Goal: Information Seeking & Learning: Learn about a topic

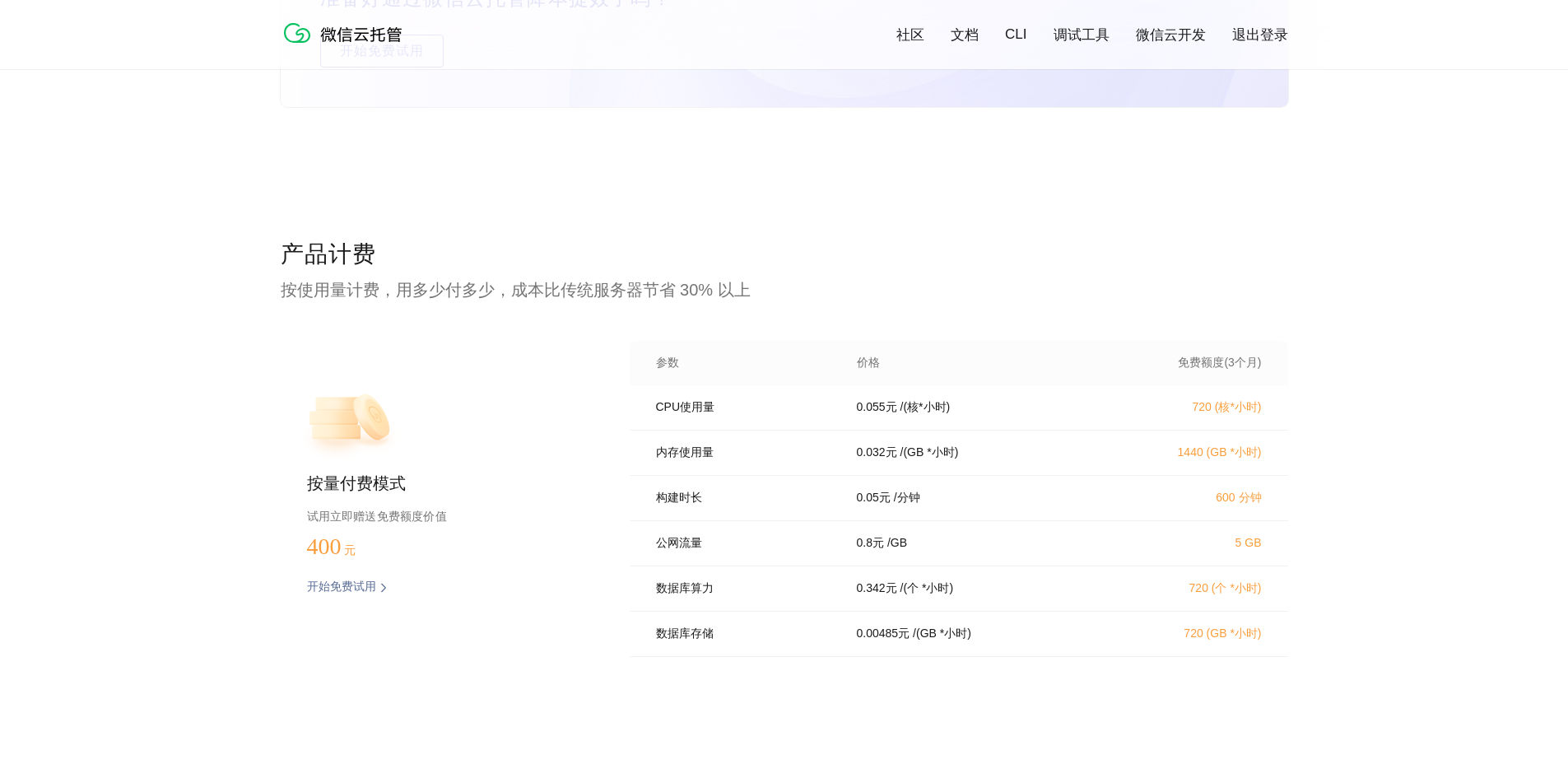
scroll to position [3129, 0]
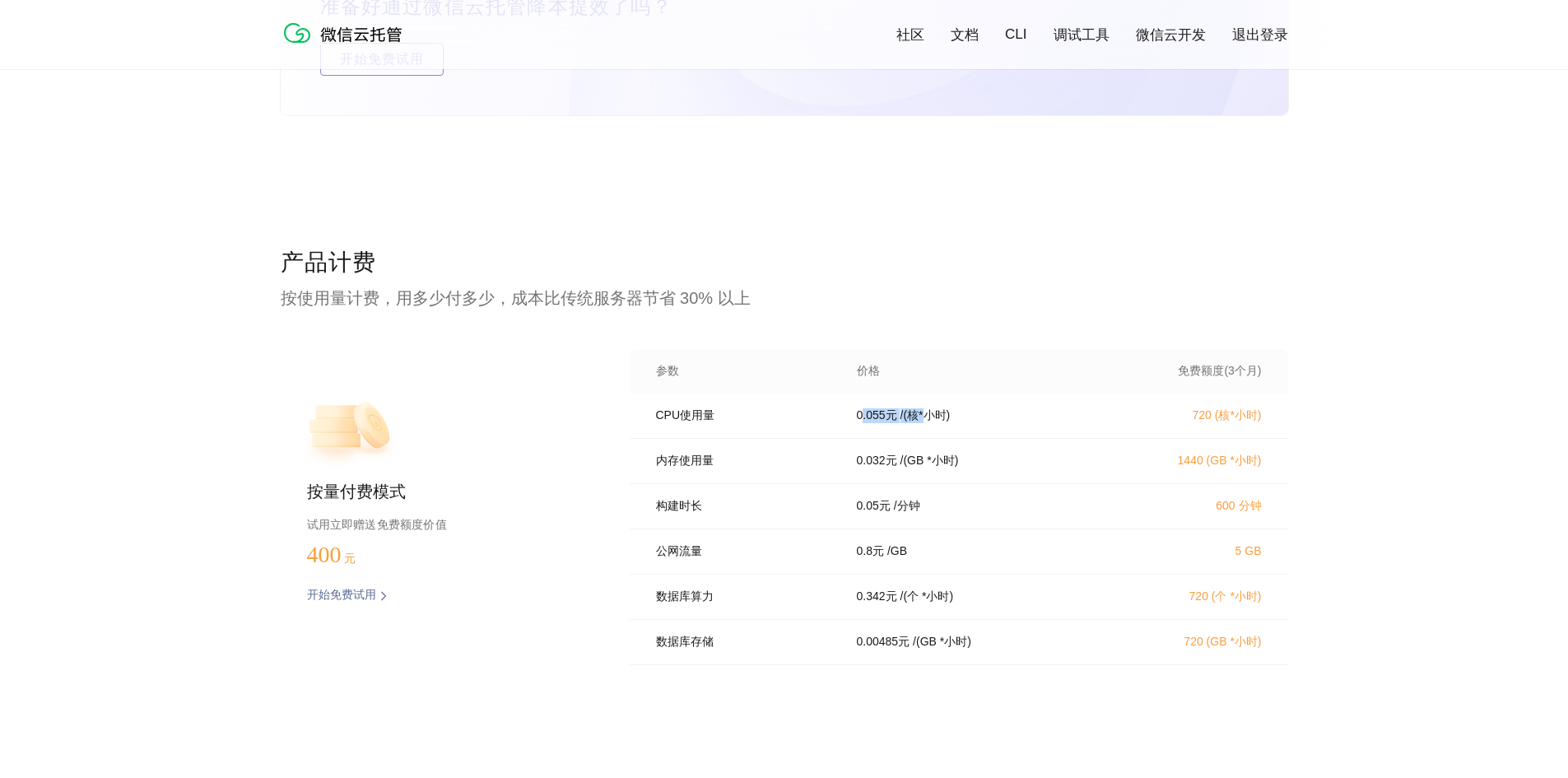
drag, startPoint x: 878, startPoint y: 419, endPoint x: 953, endPoint y: 413, distance: 75.2
click at [953, 413] on div "0.055 元 / (核*小时)" at bounding box center [976, 416] width 277 height 15
click at [942, 416] on p "/ (核*小时)" at bounding box center [926, 416] width 51 height 15
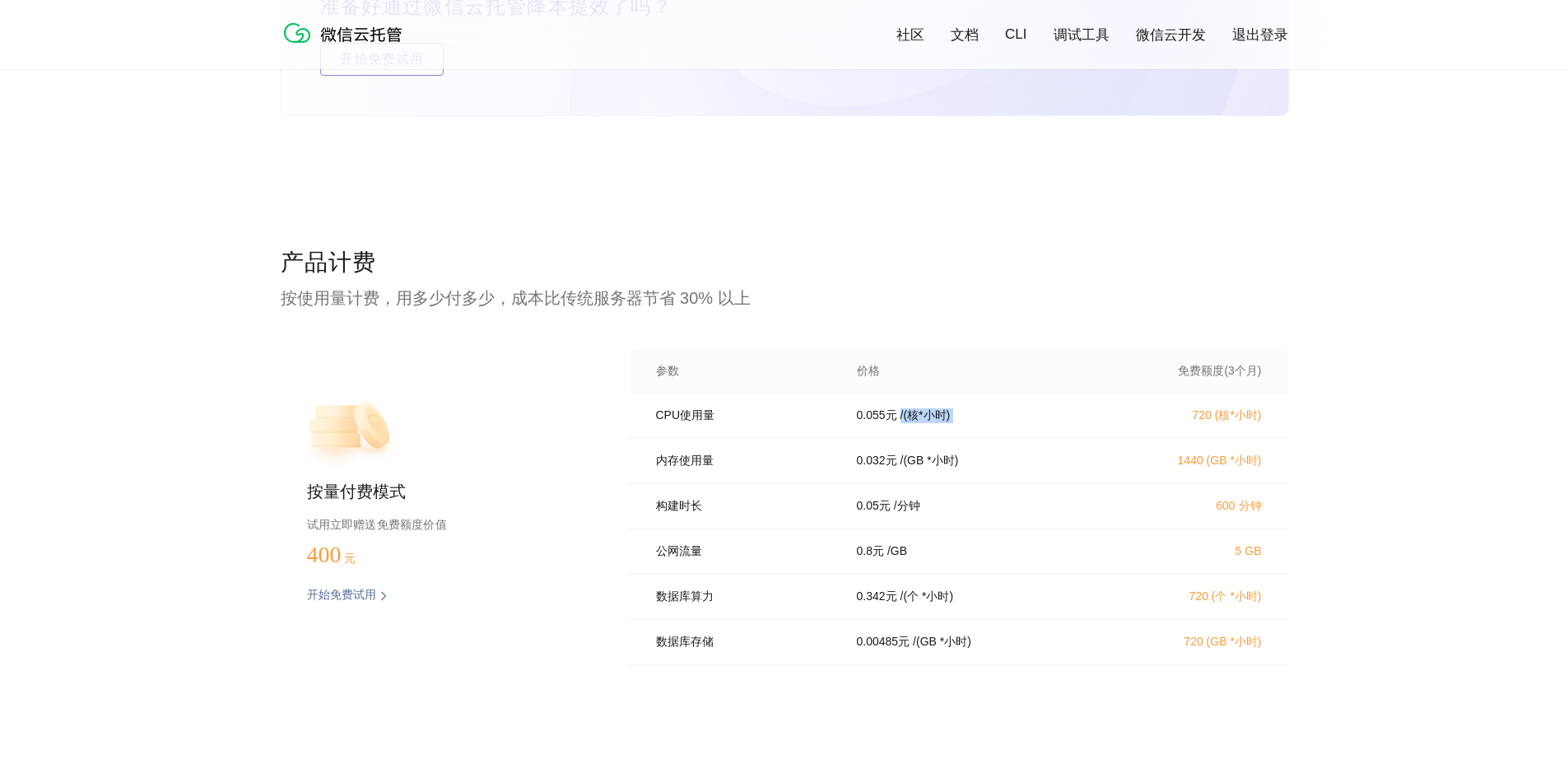
click at [929, 417] on p "/ (核*小时)" at bounding box center [926, 416] width 51 height 15
click at [928, 419] on p "/ (核*小时)" at bounding box center [926, 416] width 51 height 15
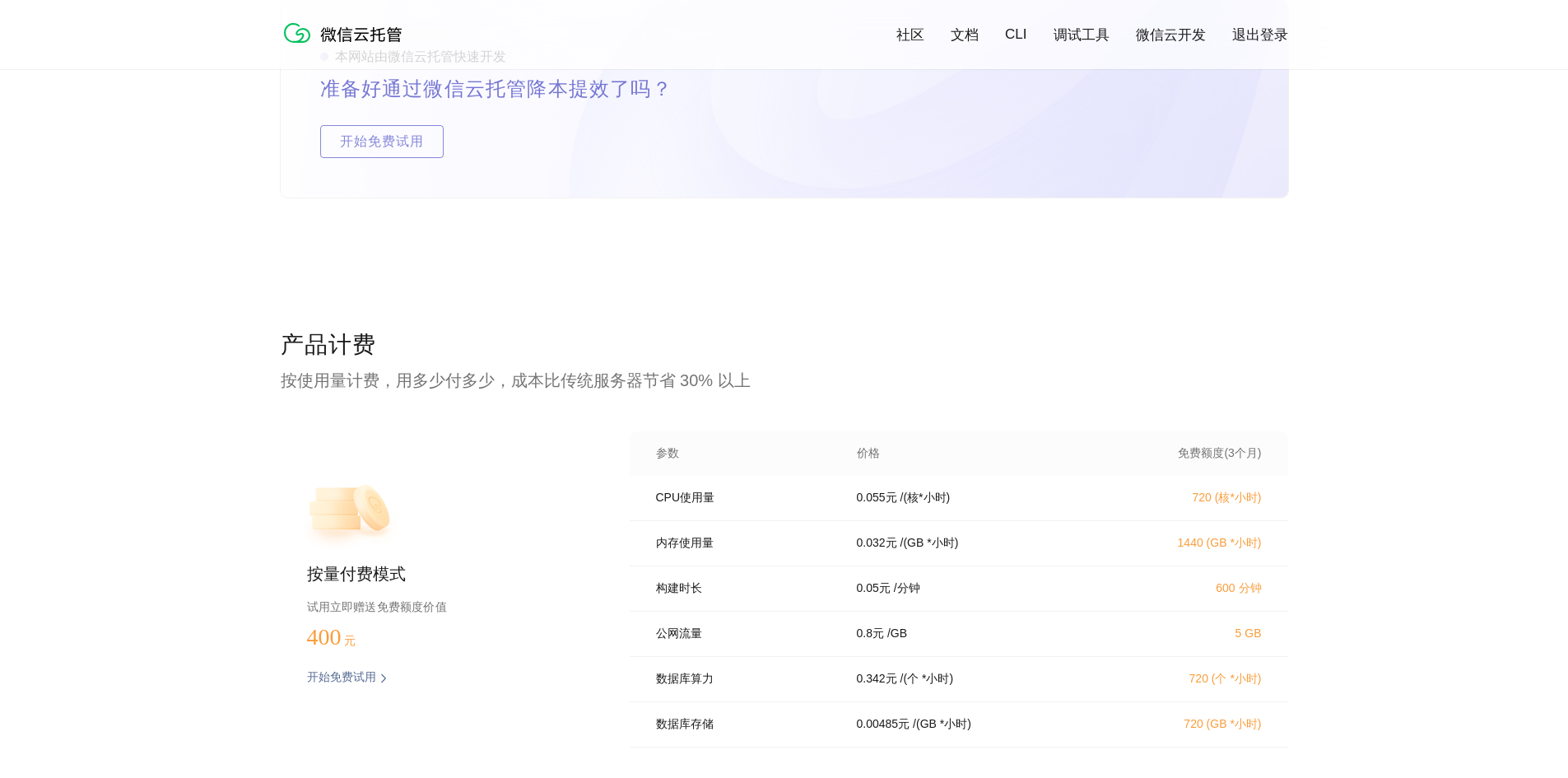
click at [359, 676] on p "开始免费试用" at bounding box center [341, 678] width 69 height 17
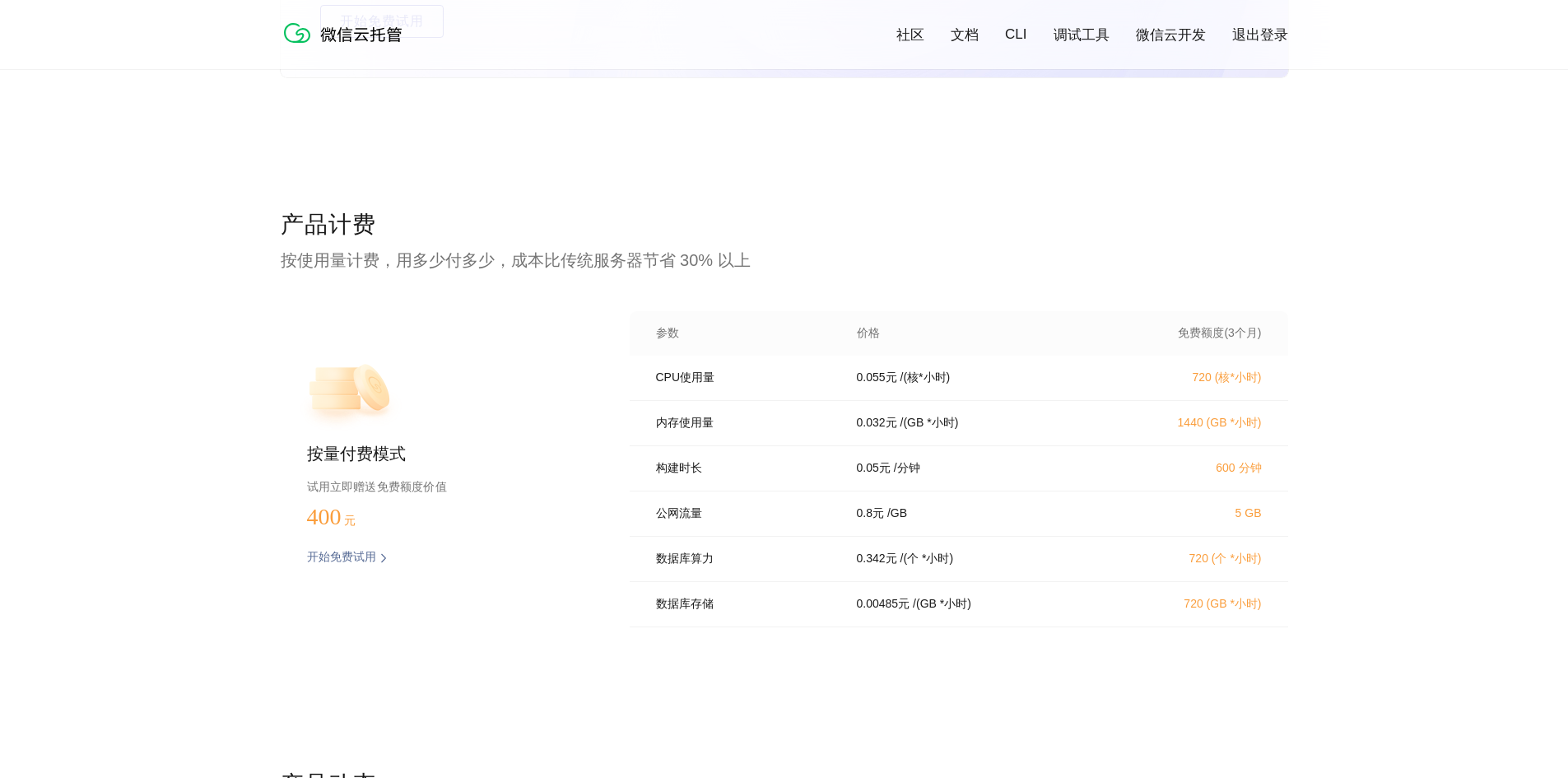
scroll to position [3294, 0]
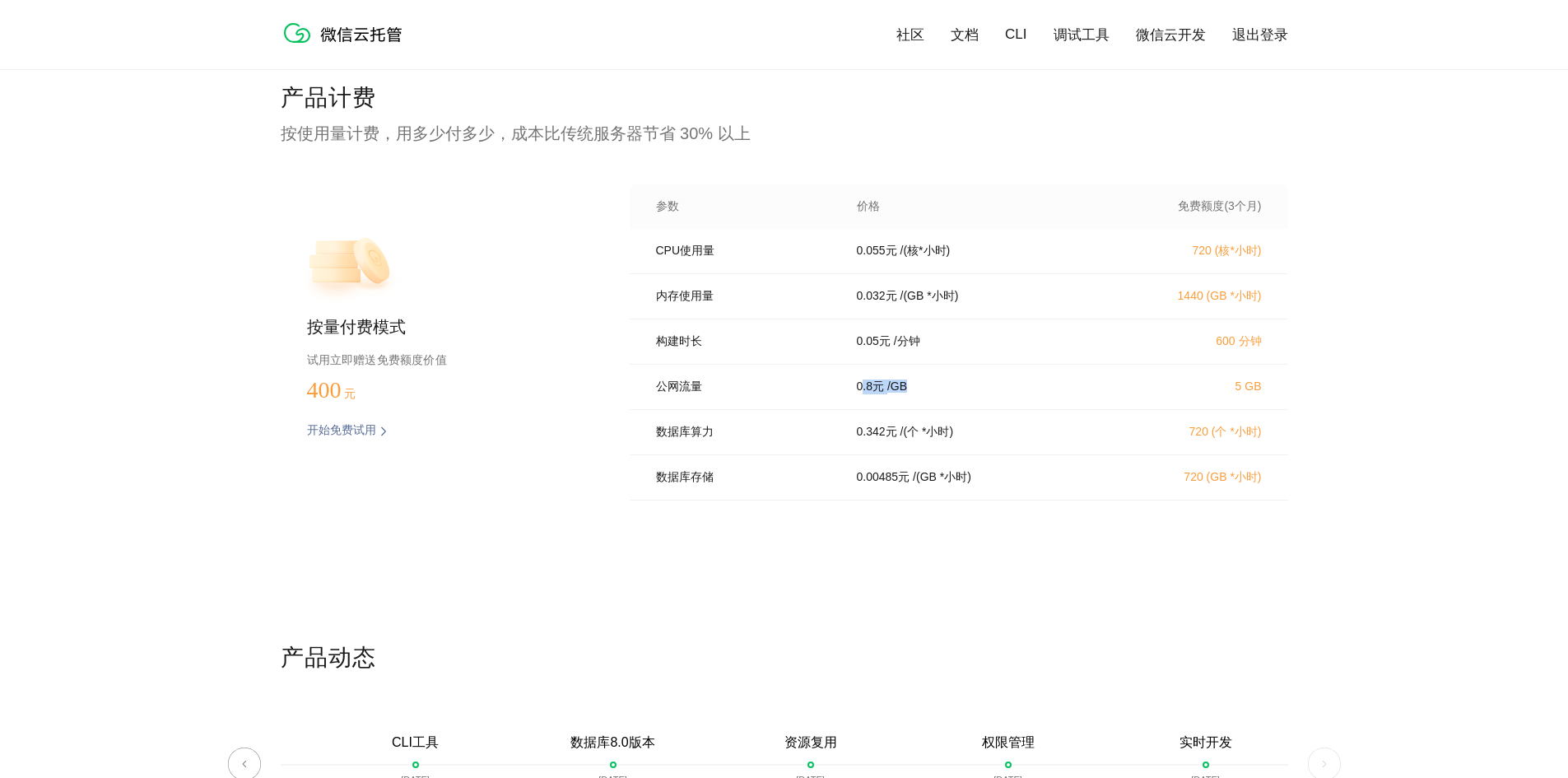
drag, startPoint x: 862, startPoint y: 397, endPoint x: 968, endPoint y: 396, distance: 106.0
click at [968, 395] on div "0.8 元 / [GEOGRAPHIC_DATA]" at bounding box center [976, 387] width 277 height 15
click at [1253, 393] on p "5 GB" at bounding box center [1190, 386] width 145 height 13
drag, startPoint x: 1186, startPoint y: 248, endPoint x: 1262, endPoint y: 250, distance: 76.0
click at [1262, 250] on div "CPU使用量 0.055 元 / (核*小时) 720 (核*小时)" at bounding box center [959, 252] width 659 height 45
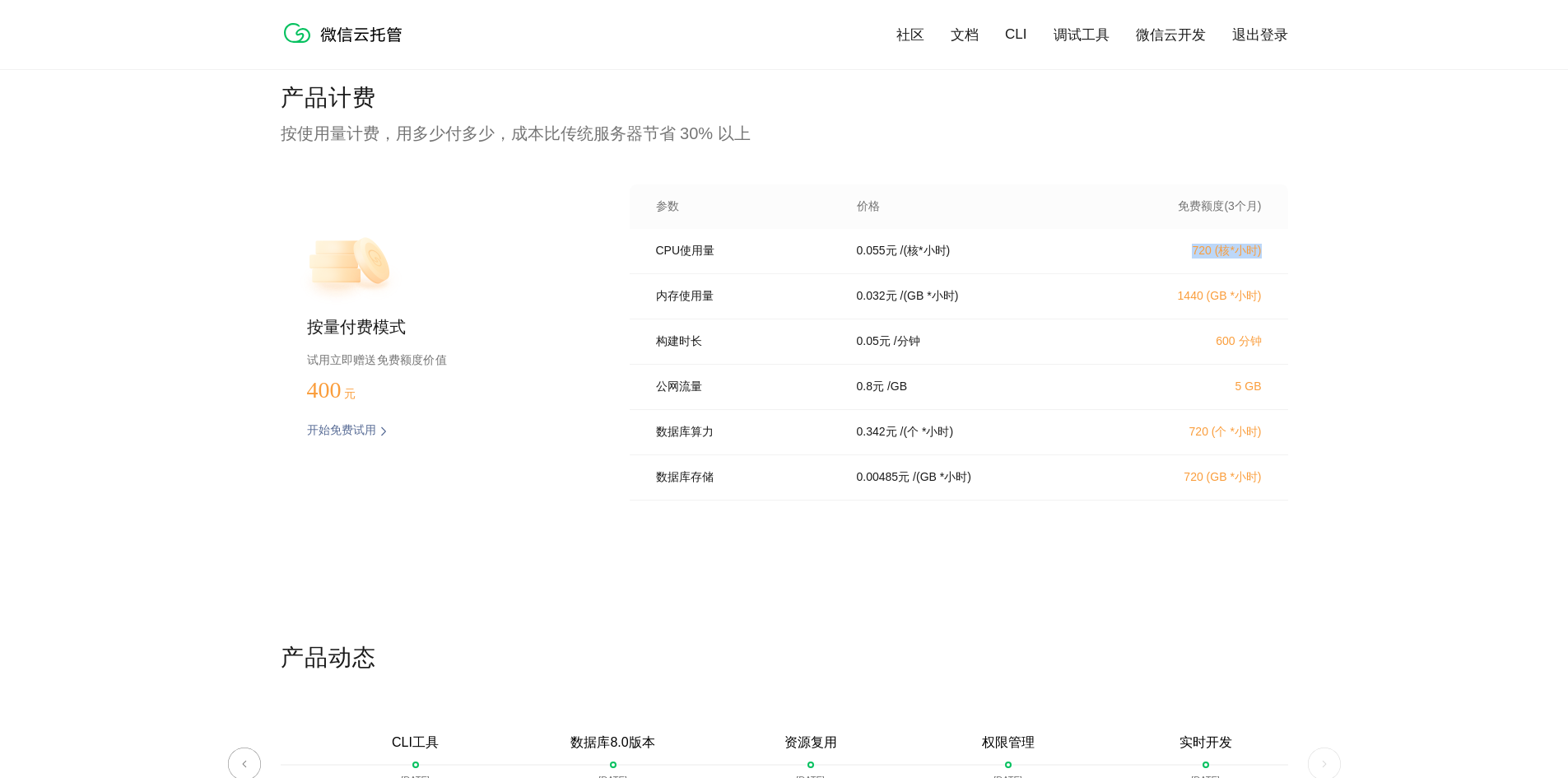
click at [1261, 255] on p "720 (核*小时)" at bounding box center [1190, 251] width 145 height 15
click at [850, 259] on div "0.055 元 / (核*小时)" at bounding box center [976, 251] width 277 height 15
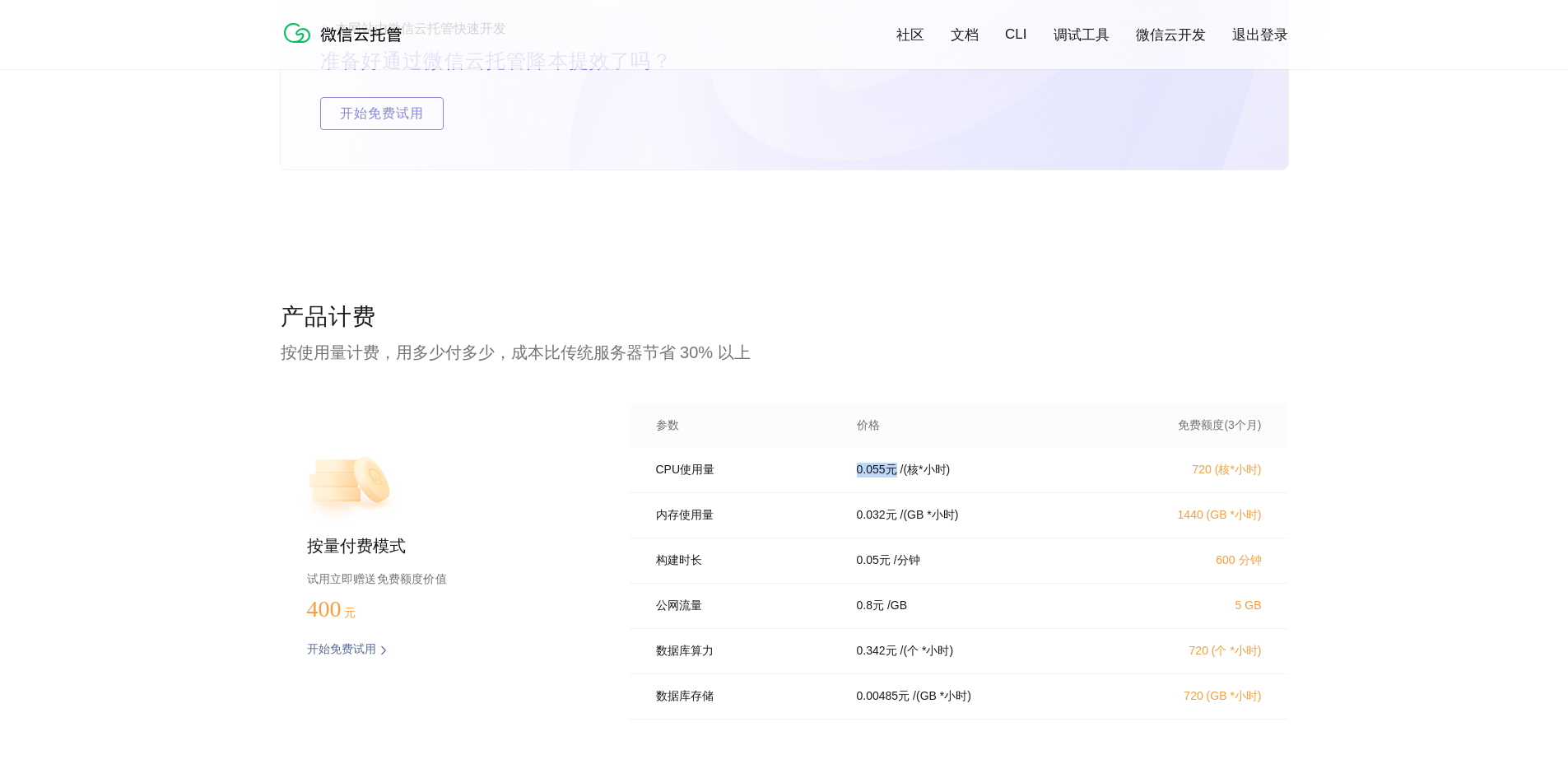
scroll to position [3074, 0]
click at [879, 477] on p "0.055 元" at bounding box center [877, 470] width 40 height 15
drag, startPoint x: 655, startPoint y: 476, endPoint x: 1275, endPoint y: 528, distance: 622.2
click at [1275, 528] on div "CPU使用量 0.055 元 / (核*小时) 720 (核*小时) 内存使用量 0.032 元 / (GB *小时) 1440 (GB *小时) 构建时长 …" at bounding box center [959, 589] width 659 height 281
copy div "CPU使用量 0.055 元 / (核*小时) 720 (核*小时) 内存使用量 0.032 元 / (GB *小时) 1440 (GB *小时)"
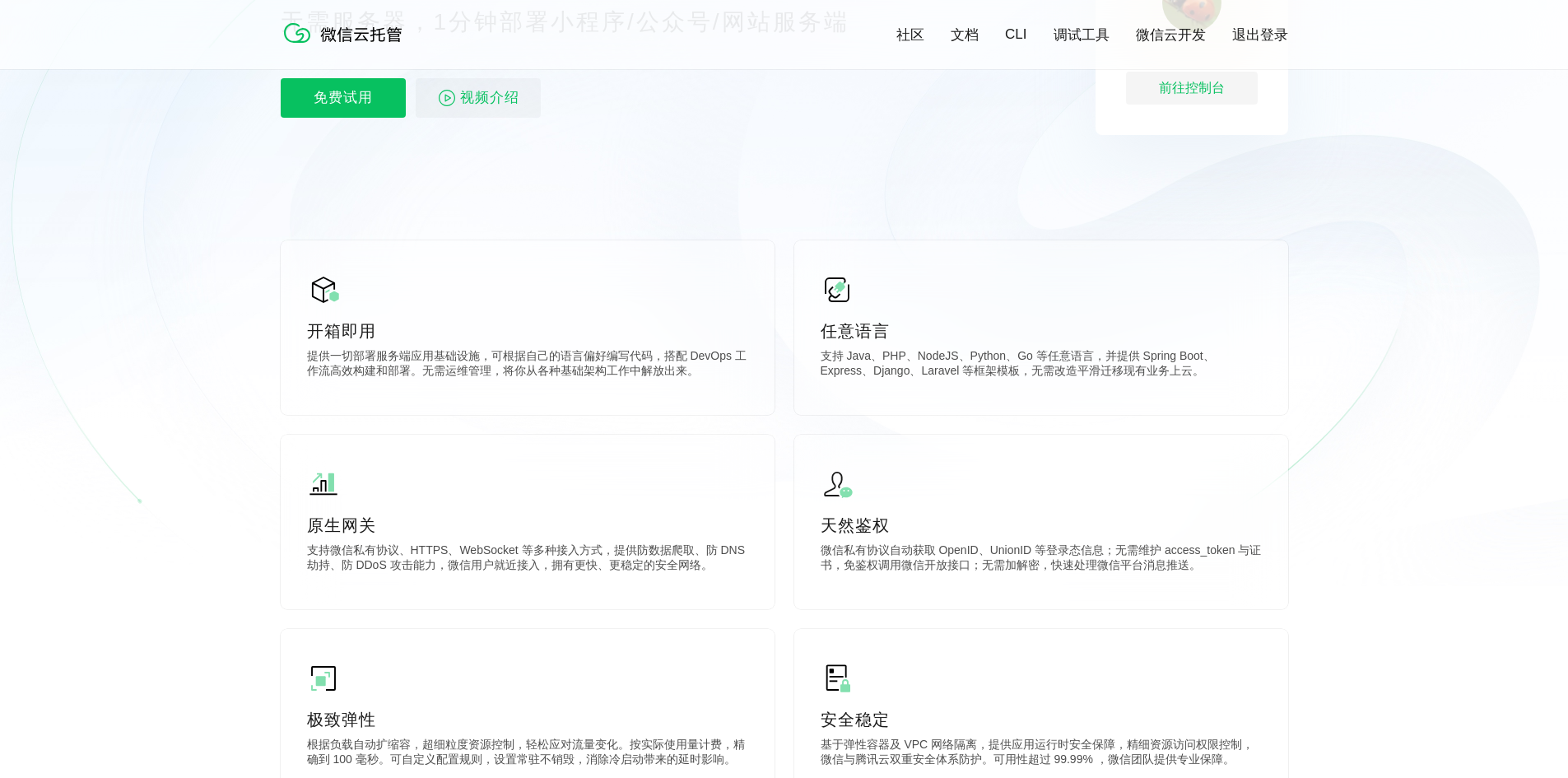
scroll to position [0, 0]
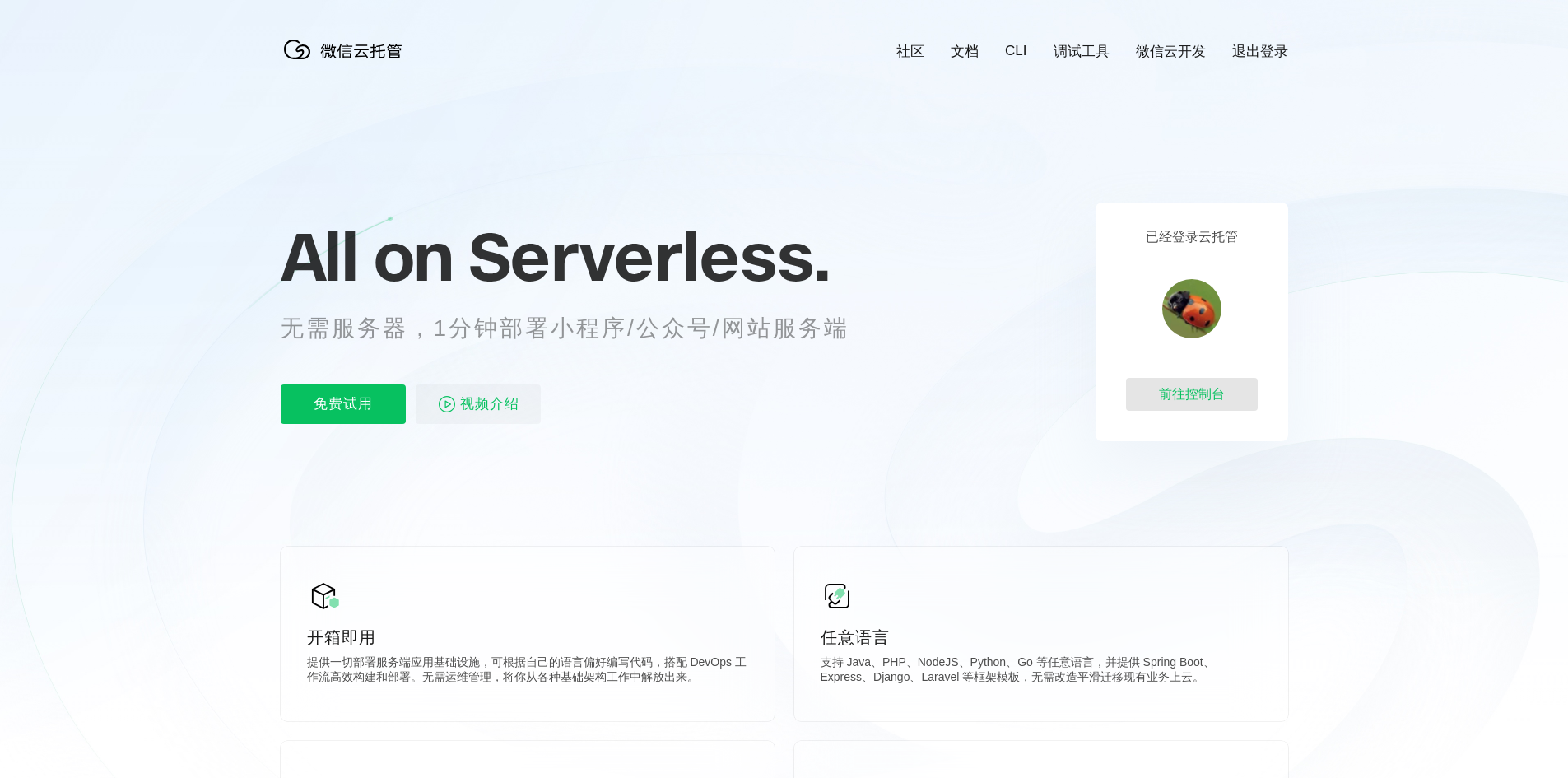
click at [1187, 389] on div "前往控制台" at bounding box center [1192, 395] width 132 height 33
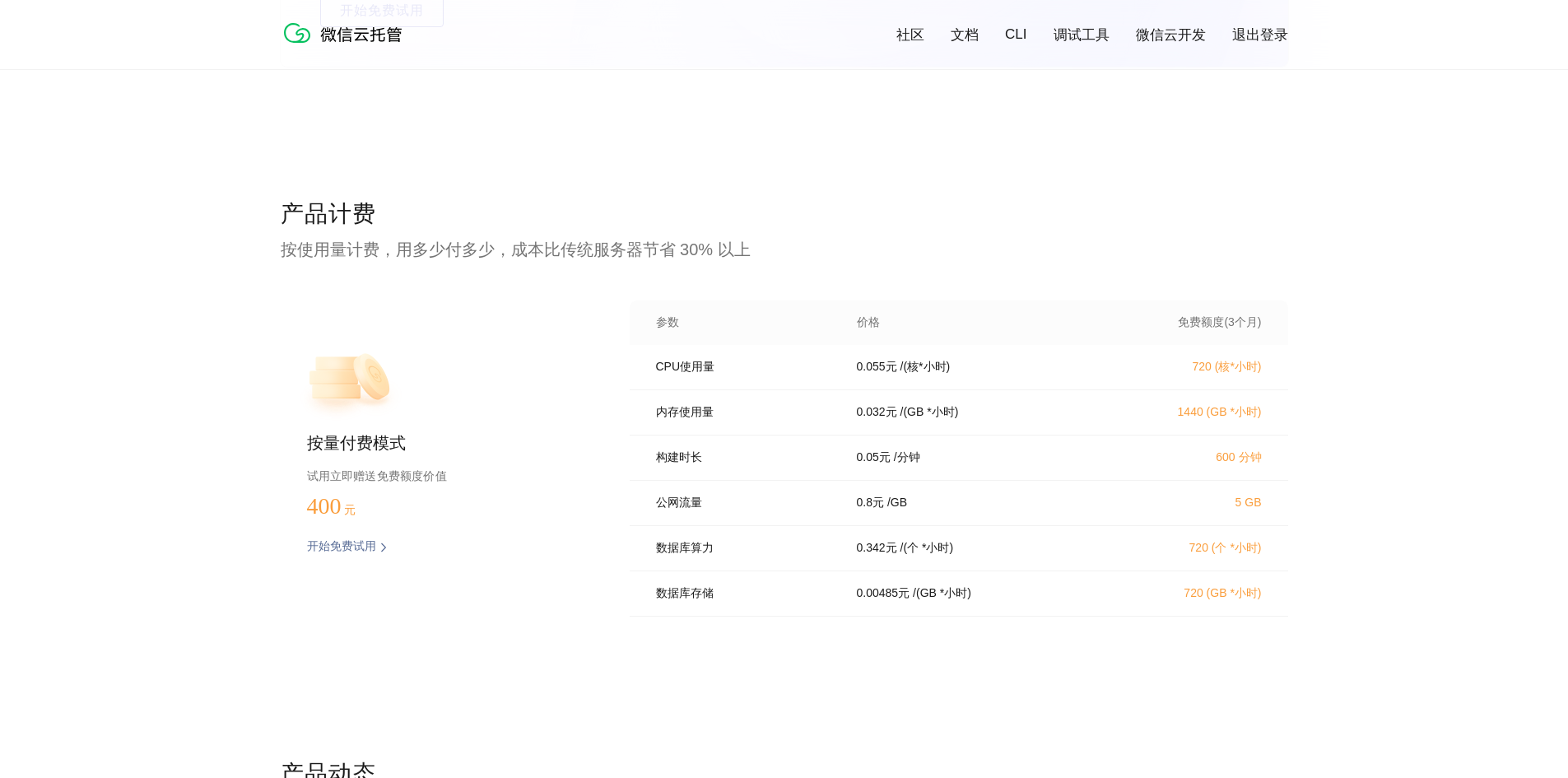
scroll to position [3459, 0]
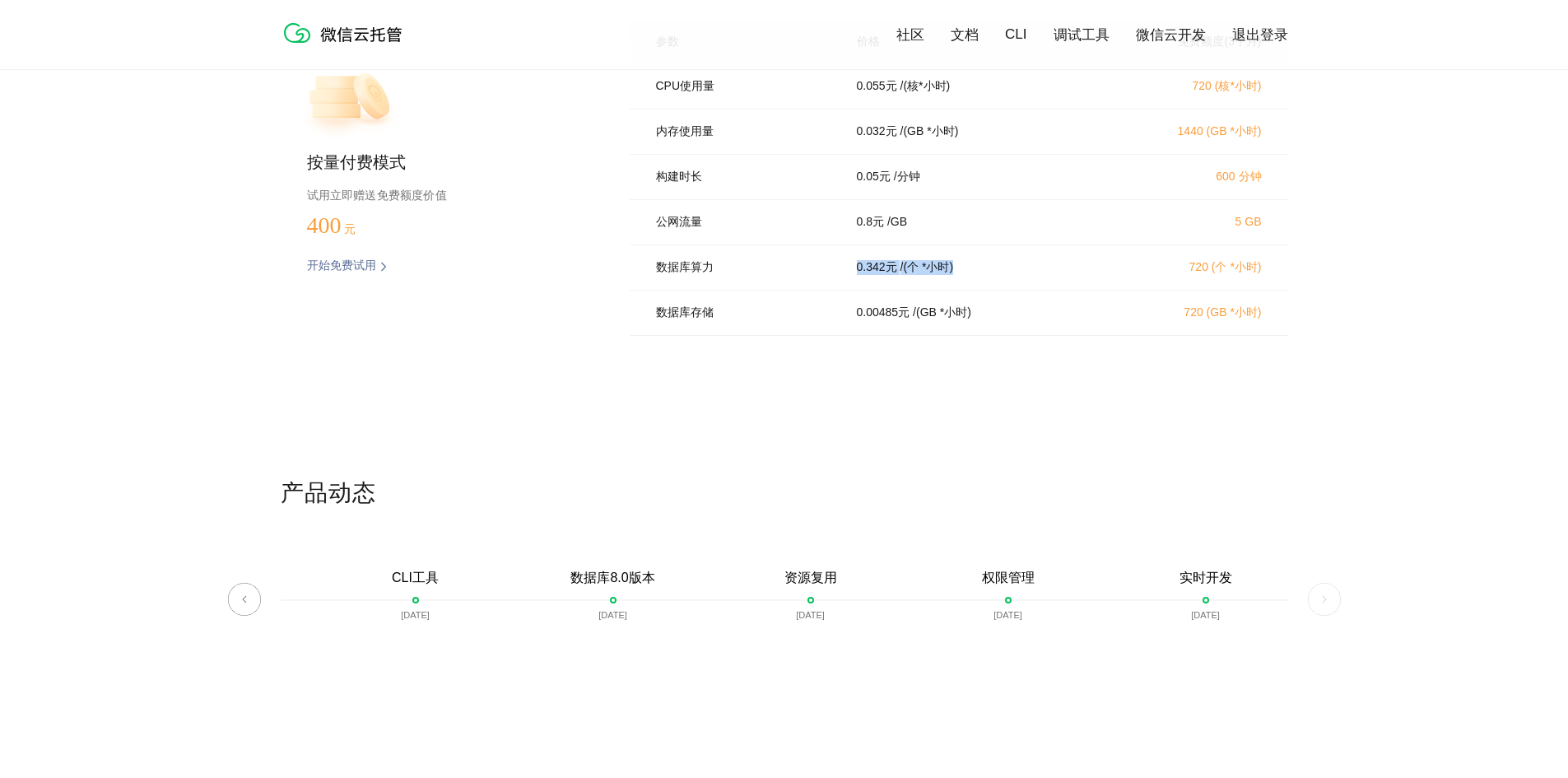
drag, startPoint x: 845, startPoint y: 278, endPoint x: 992, endPoint y: 285, distance: 147.2
click at [992, 275] on div "0.342 元 / (个 *小时)" at bounding box center [976, 267] width 277 height 15
click at [925, 275] on p "/ (个 *小时)" at bounding box center [927, 267] width 53 height 15
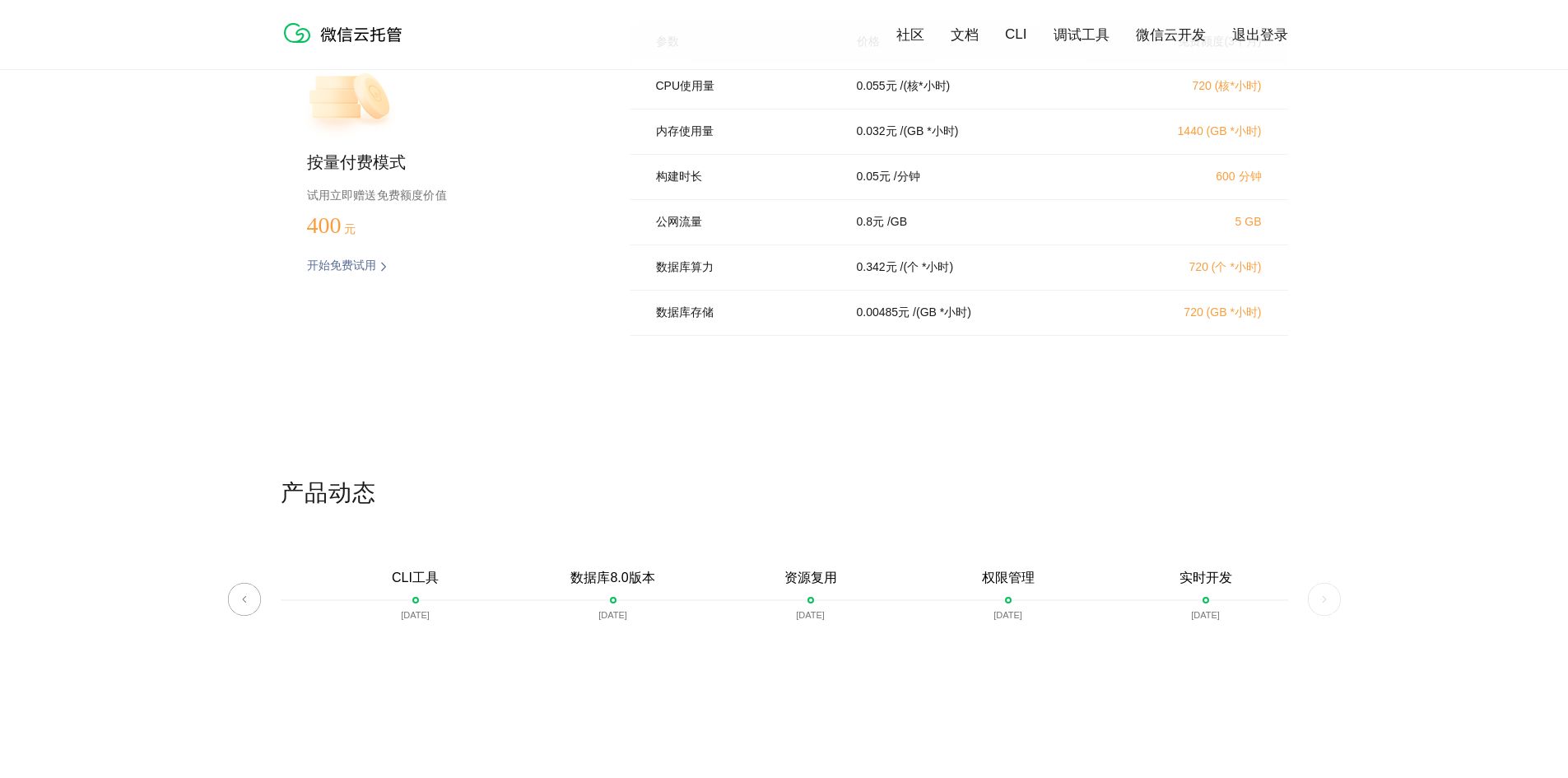
click at [870, 275] on p "0.342 元" at bounding box center [877, 267] width 40 height 15
drag, startPoint x: 853, startPoint y: 284, endPoint x: 1015, endPoint y: 283, distance: 162.0
click at [983, 275] on div "0.342 元 / (个 *小时)" at bounding box center [976, 267] width 277 height 15
drag, startPoint x: 1180, startPoint y: 280, endPoint x: 1083, endPoint y: 282, distance: 97.0
click at [1179, 275] on p "720 (个 *小时)" at bounding box center [1190, 267] width 145 height 15
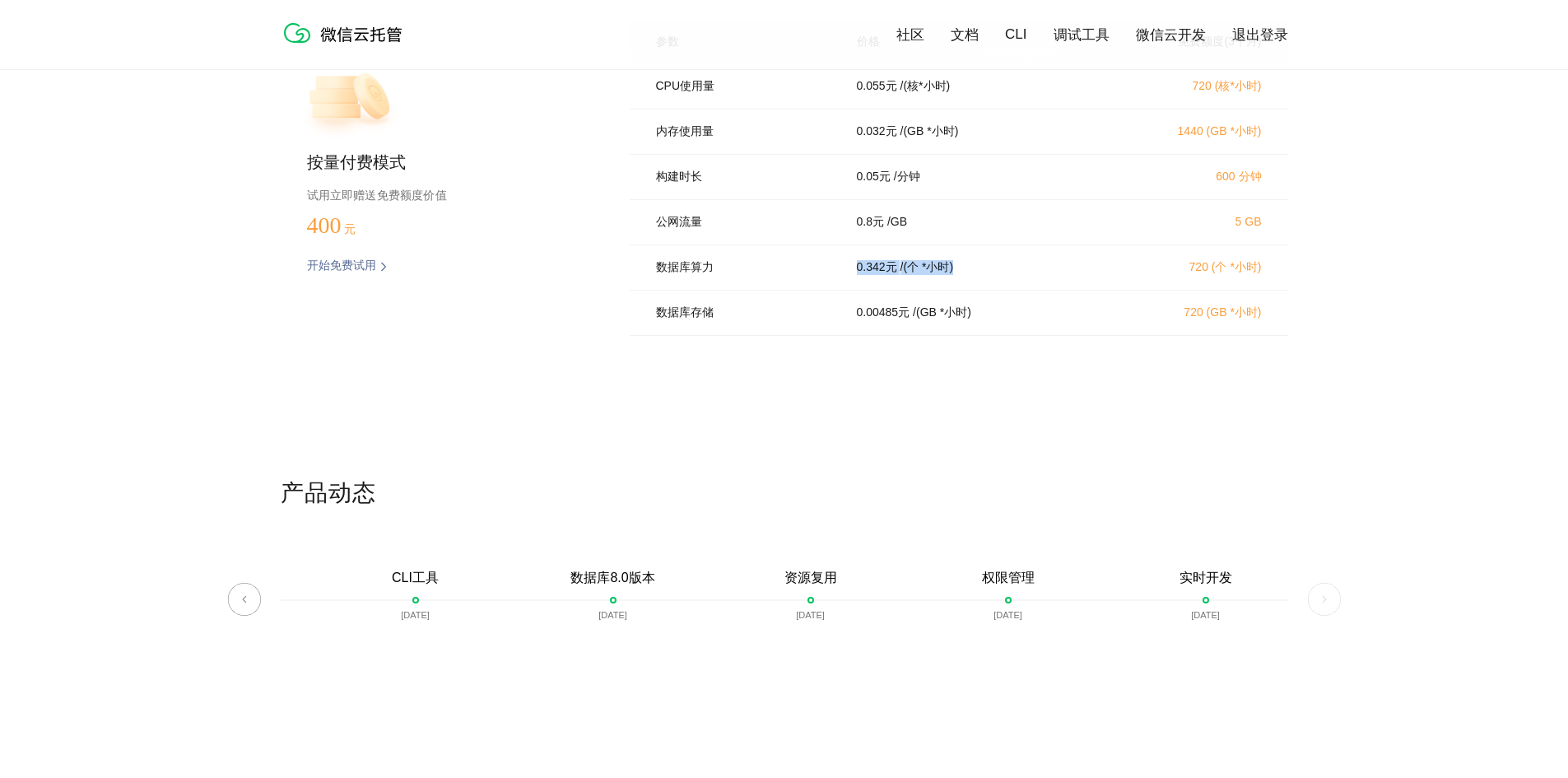
drag, startPoint x: 875, startPoint y: 281, endPoint x: 992, endPoint y: 281, distance: 117.0
click at [992, 281] on div "数据库算力 0.342 元 / (个 *小时) 720 (个 *小时)" at bounding box center [959, 268] width 659 height 45
click at [880, 310] on div "数据库存储 0.00485 元 / (GB *小时) 720 (GB *小时)" at bounding box center [959, 314] width 659 height 45
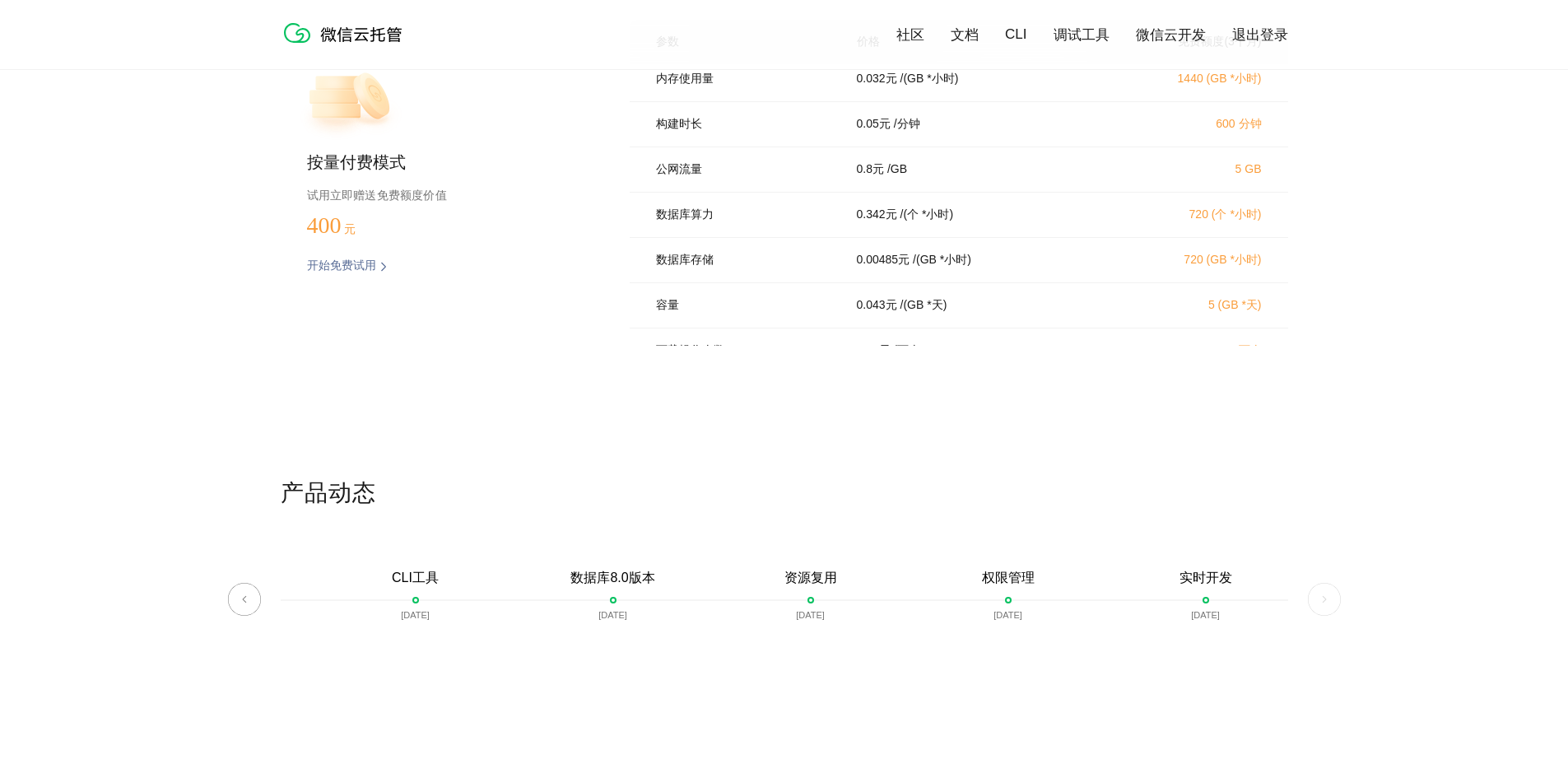
scroll to position [83, 0]
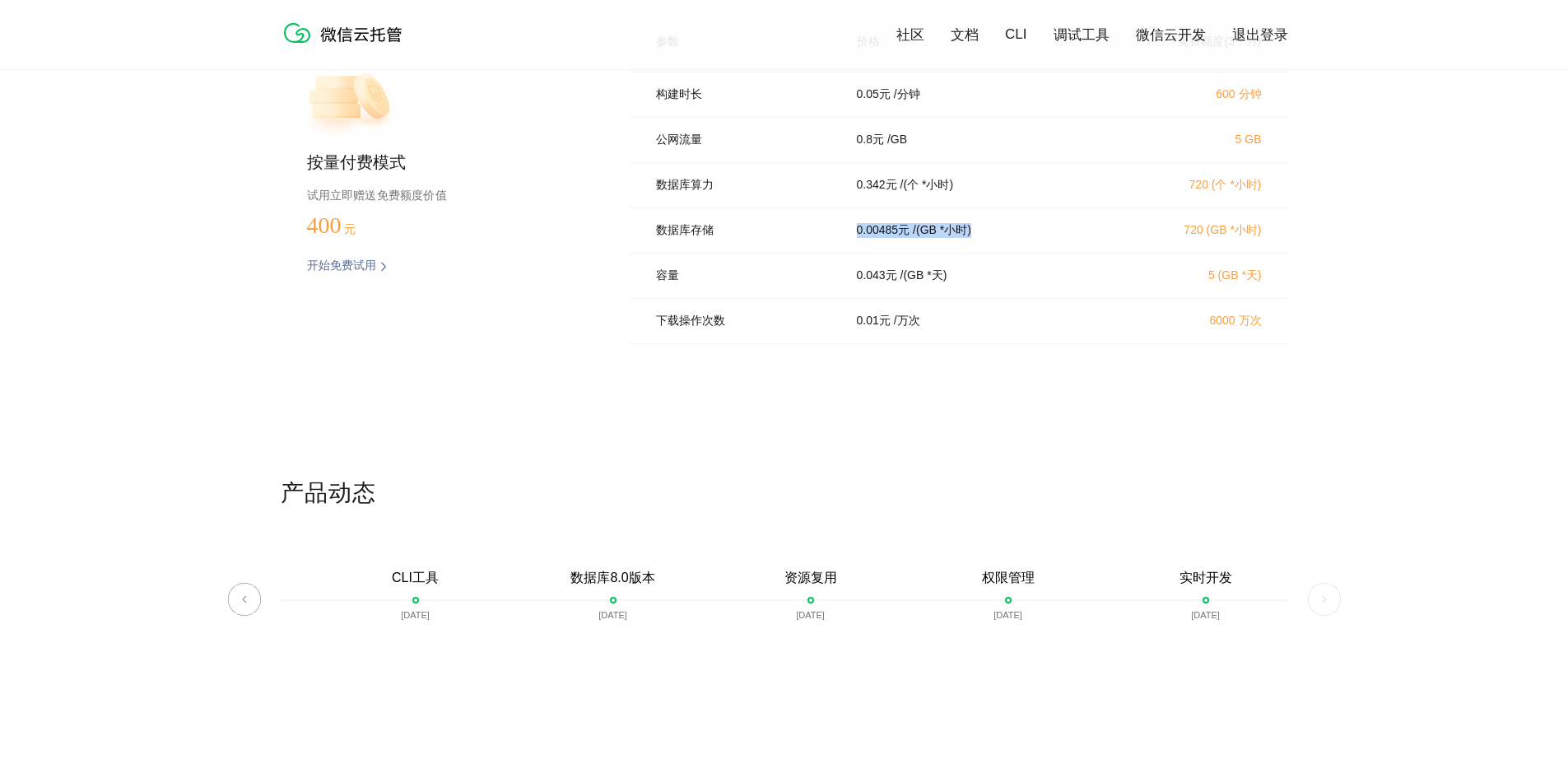
drag, startPoint x: 889, startPoint y: 246, endPoint x: 999, endPoint y: 248, distance: 110.0
click at [1006, 238] on div "0.00485 元 / (GB *小时)" at bounding box center [976, 230] width 277 height 15
click at [934, 252] on div "数据库存储 0.00485 元 / (GB *小时) 720 (GB *小时)" at bounding box center [959, 231] width 659 height 45
drag, startPoint x: 934, startPoint y: 253, endPoint x: 895, endPoint y: 255, distance: 39.1
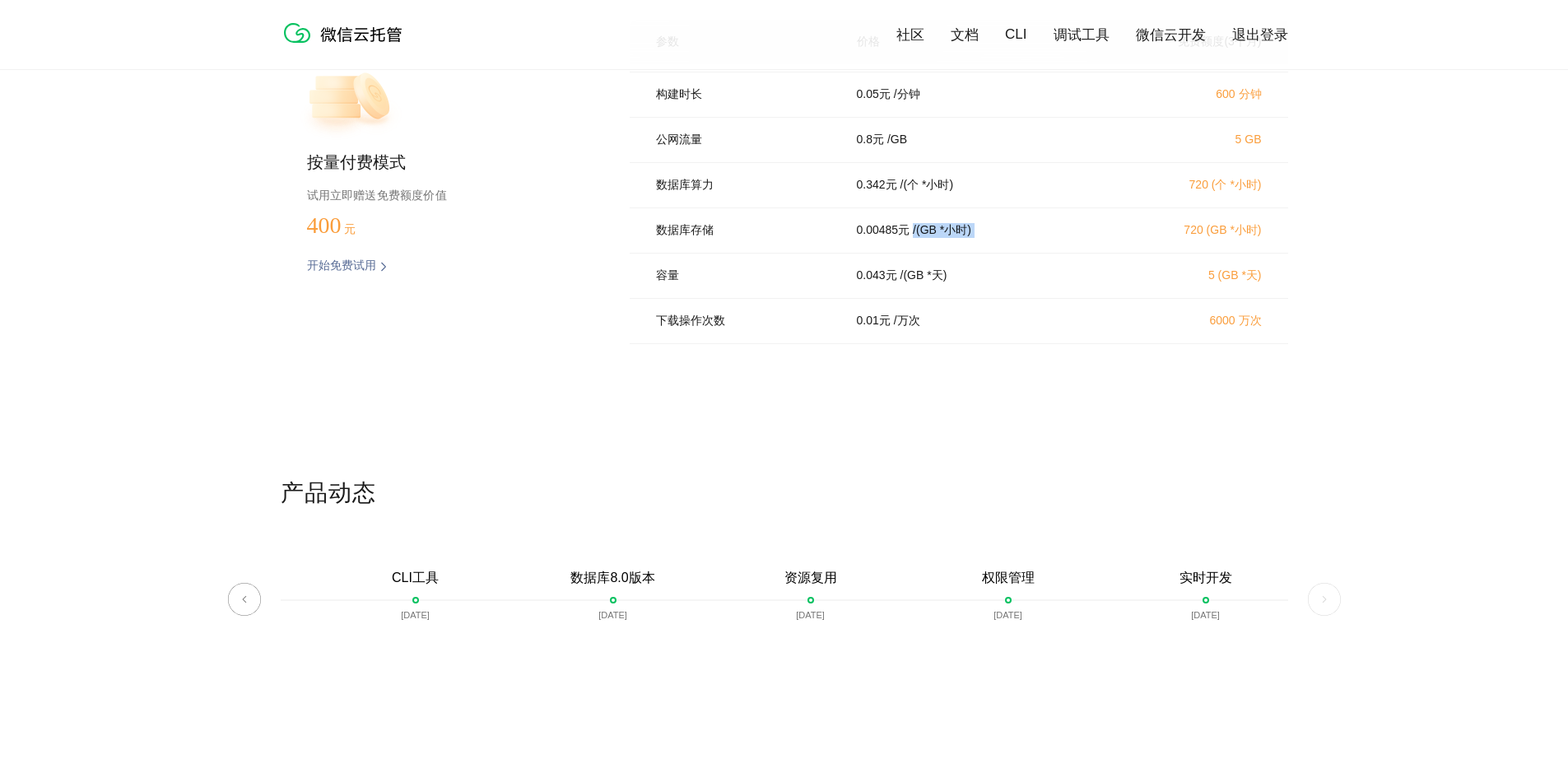
click at [933, 254] on div "数据库存储 0.00485 元 / (GB *小时) 720 (GB *小时)" at bounding box center [959, 231] width 659 height 45
click at [895, 254] on div "数据库存储 0.00485 元 / (GB *小时) 720 (GB *小时)" at bounding box center [959, 231] width 659 height 45
drag, startPoint x: 862, startPoint y: 293, endPoint x: 979, endPoint y: 295, distance: 117.0
click at [979, 283] on div "0.043 元 / (GB *天)" at bounding box center [976, 275] width 277 height 15
click at [913, 254] on div "数据库存储 0.00485 元 / (GB *小时) 720 (GB *小时)" at bounding box center [959, 231] width 659 height 45
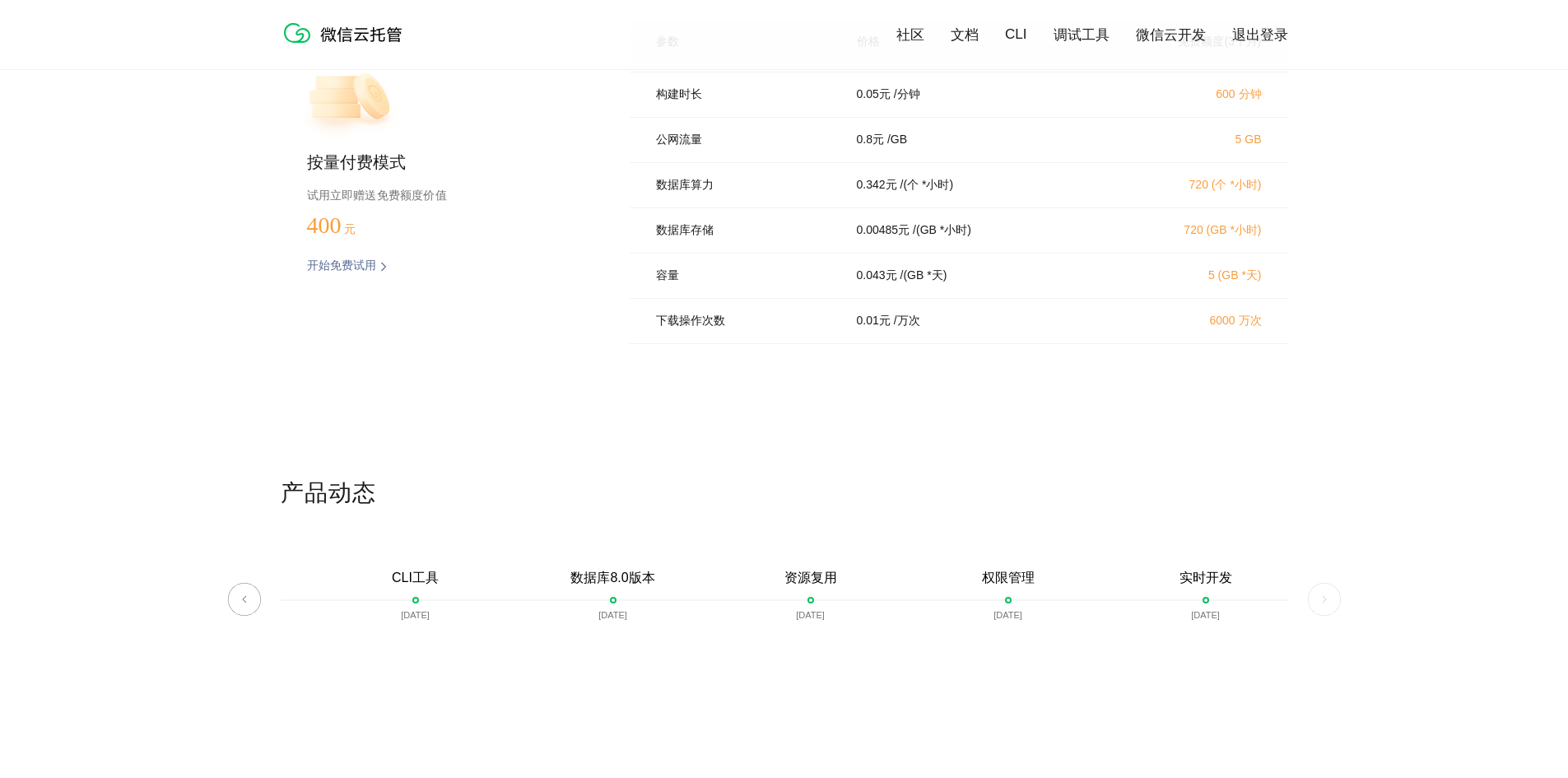
click at [913, 254] on div "数据库存储 0.00485 元 / (GB *小时) 720 (GB *小时)" at bounding box center [959, 231] width 659 height 45
click at [911, 254] on div "数据库存储 0.00485 元 / (GB *小时) 720 (GB *小时)" at bounding box center [959, 231] width 659 height 45
click at [910, 254] on div "数据库存储 0.00485 元 / (GB *小时) 720 (GB *小时)" at bounding box center [959, 231] width 659 height 45
click at [878, 283] on p "0.043 元" at bounding box center [877, 275] width 40 height 15
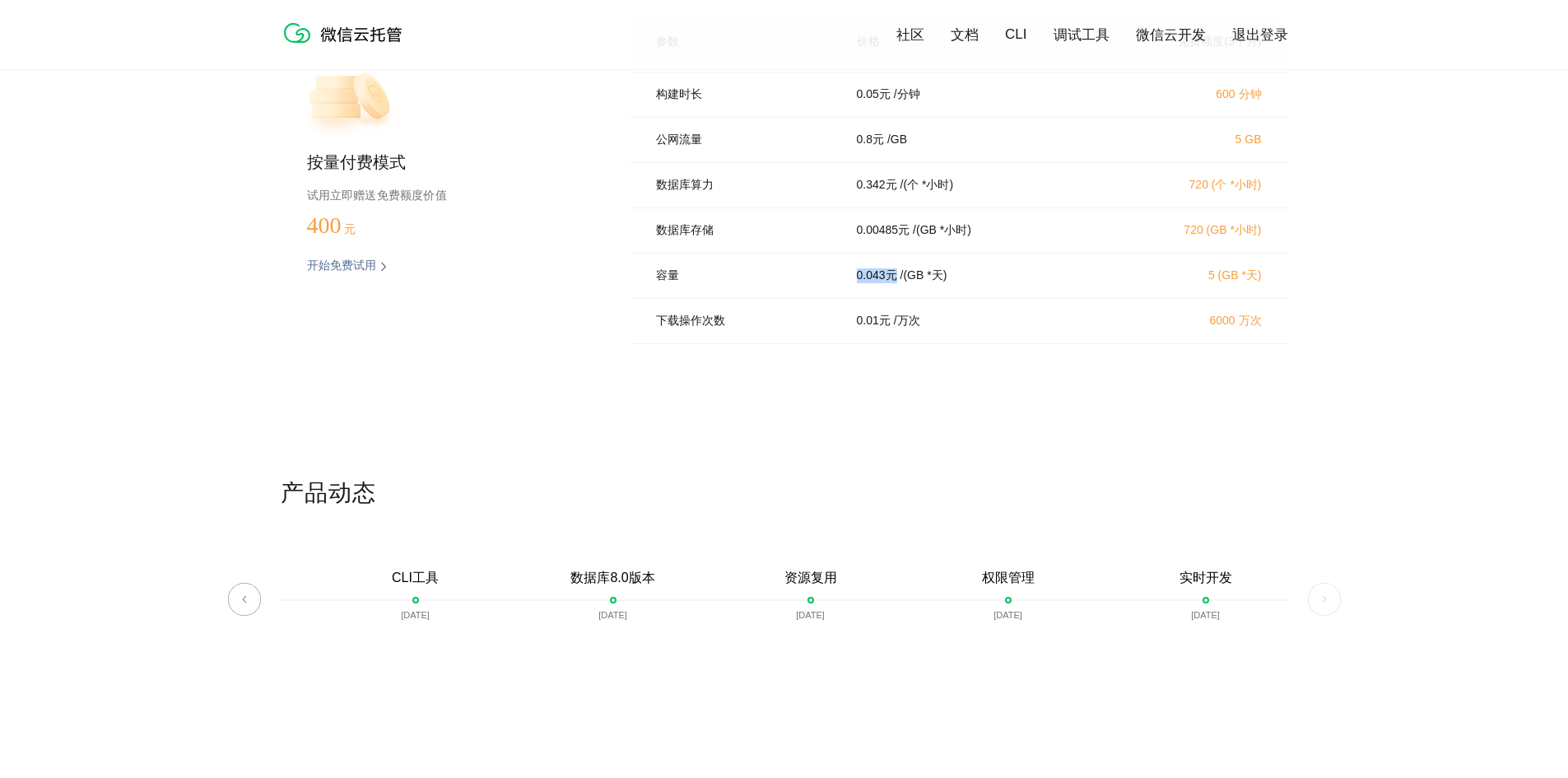
click at [846, 283] on div "0.043 元 / (GB *天)" at bounding box center [976, 275] width 277 height 15
drag, startPoint x: 850, startPoint y: 293, endPoint x: 963, endPoint y: 298, distance: 113.1
click at [980, 283] on div "0.043 元 / (GB *天)" at bounding box center [976, 275] width 277 height 15
click at [940, 299] on div "容量 0.043 元 / (GB *天) 5 (GB *天)" at bounding box center [959, 276] width 659 height 45
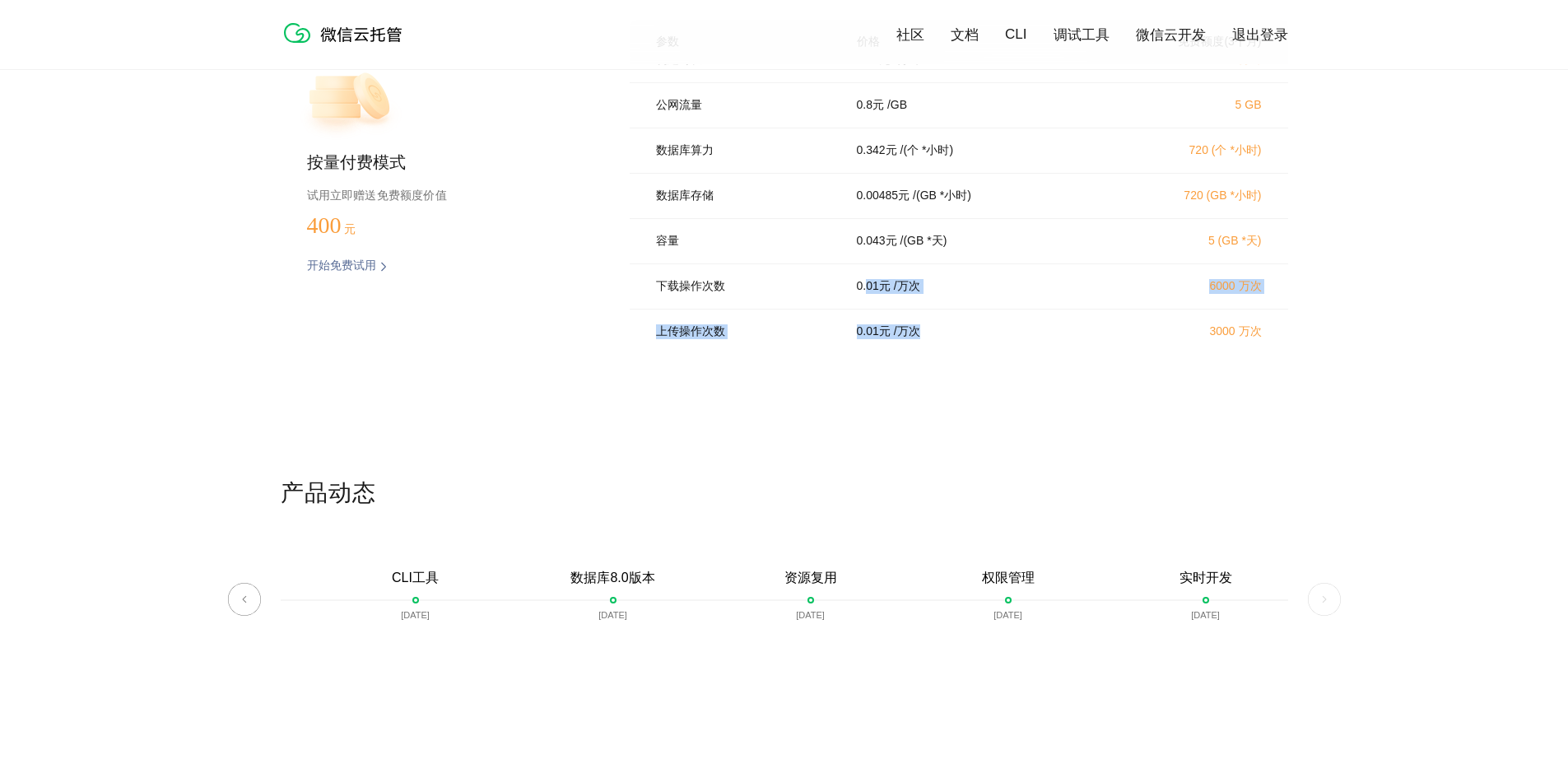
drag, startPoint x: 866, startPoint y: 338, endPoint x: 971, endPoint y: 339, distance: 105.0
click at [971, 339] on div "CPU使用量 0.055 元 / (核*小时) 720 (核*小时) 内存使用量 0.032 元 / (GB *小时) 1440 (GB *小时) 构建时长 …" at bounding box center [959, 205] width 659 height 281
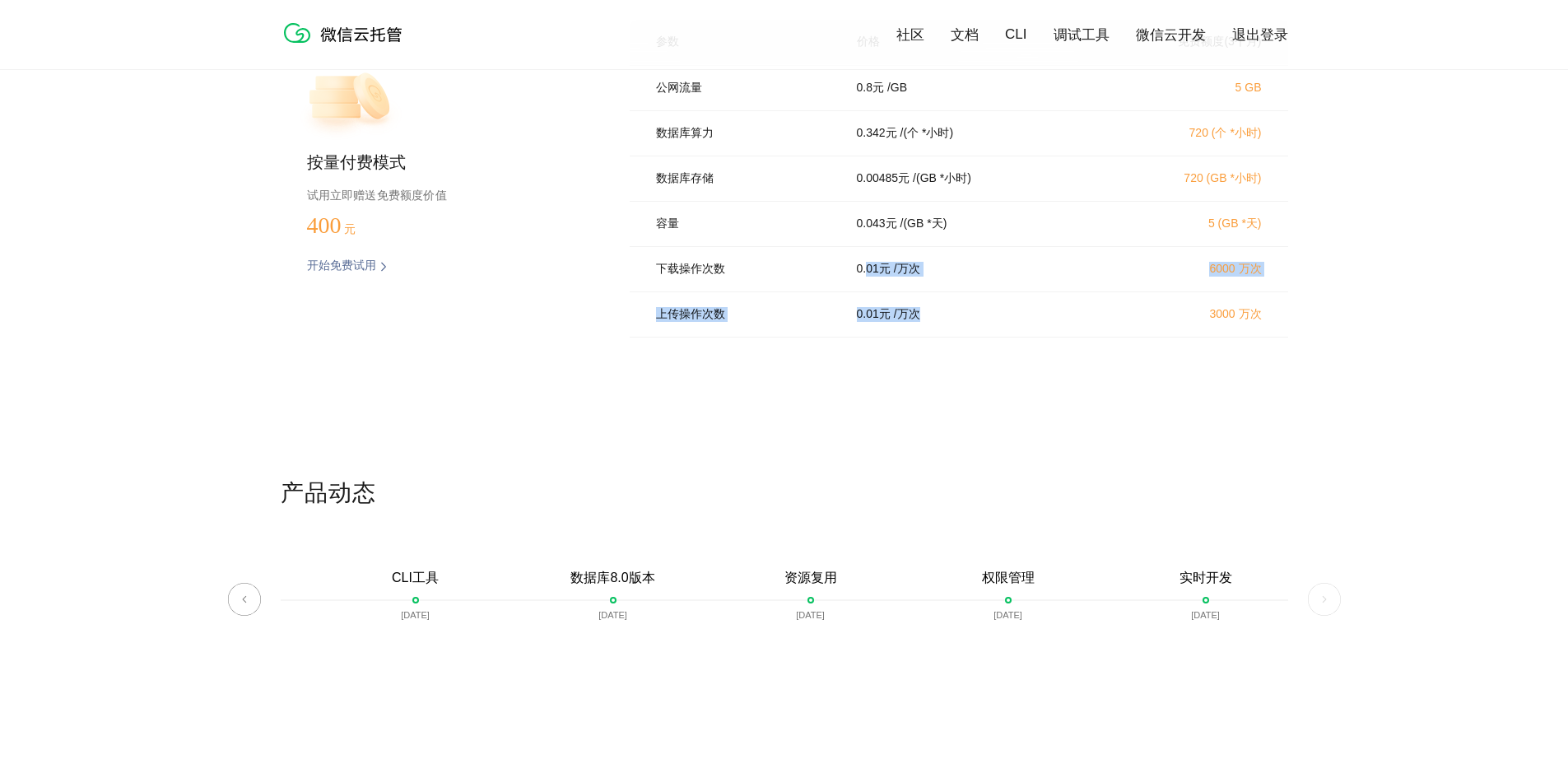
click at [899, 322] on p "/ 万次" at bounding box center [907, 315] width 26 height 15
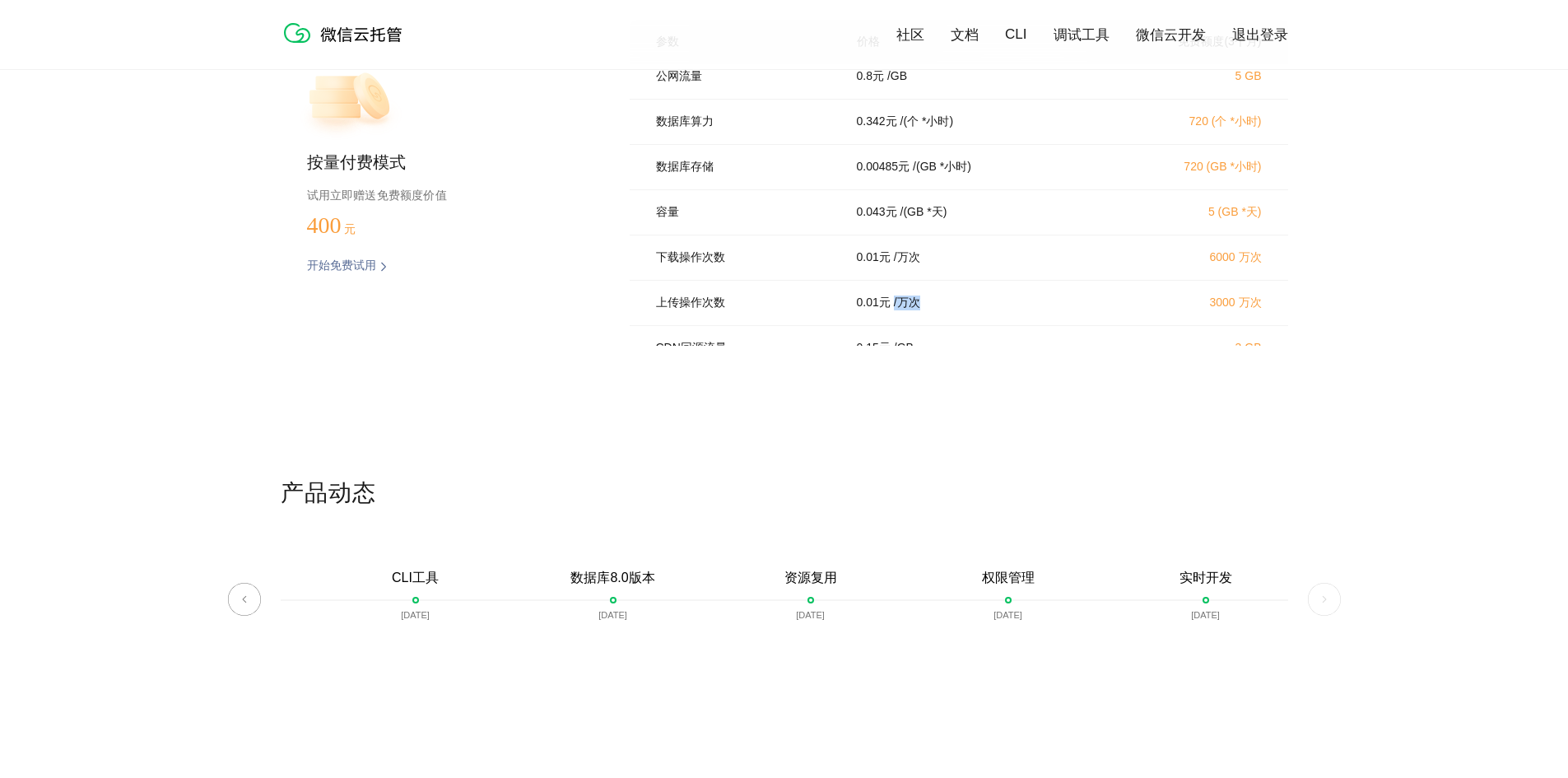
click at [957, 326] on div "上传操作次数 0.01 元 / 万次 3000 万次" at bounding box center [959, 303] width 659 height 45
click at [1023, 308] on div "0.01 元 / 万次" at bounding box center [976, 301] width 277 height 15
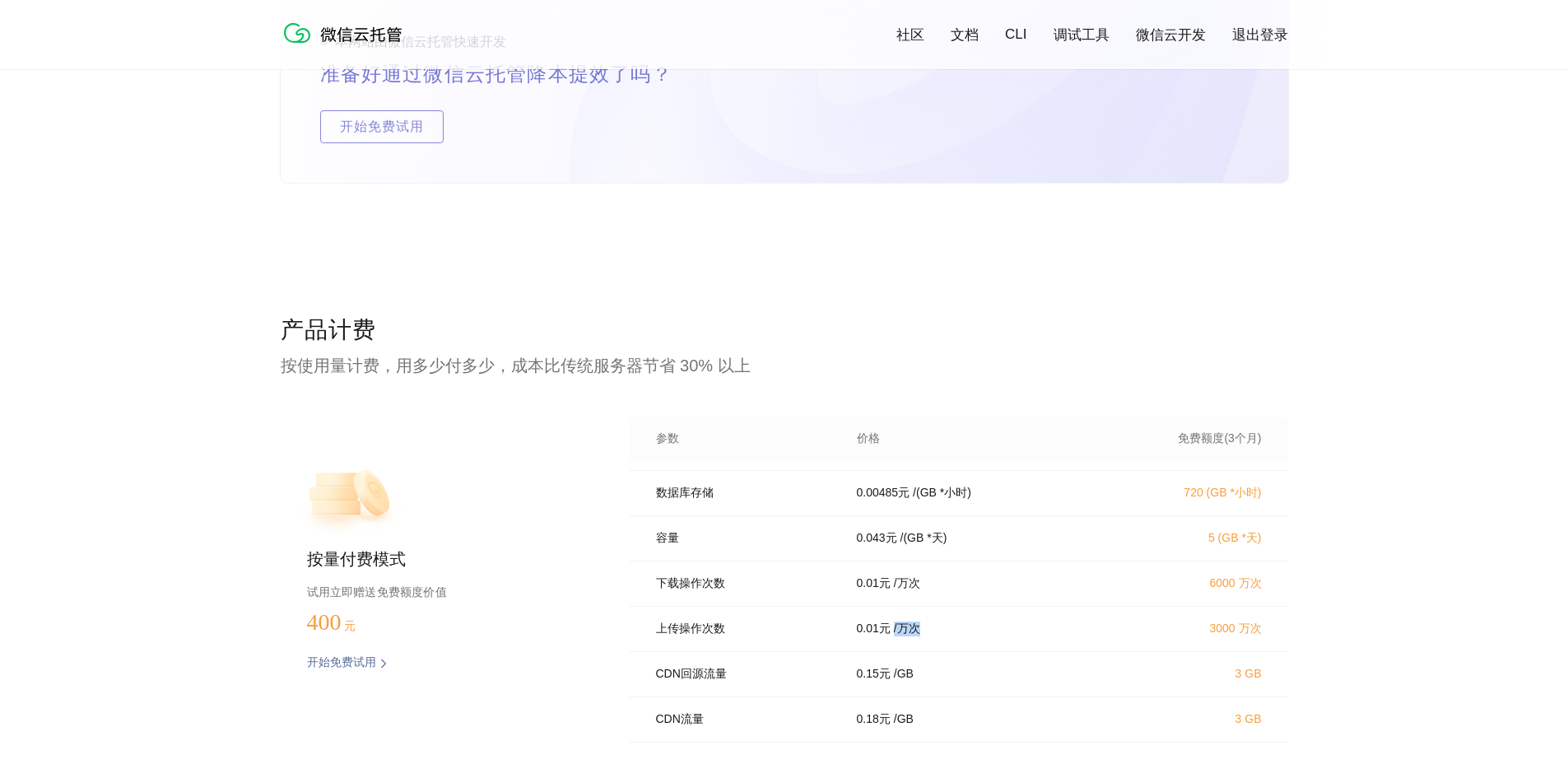
scroll to position [3047, 0]
